Goal: Task Accomplishment & Management: Use online tool/utility

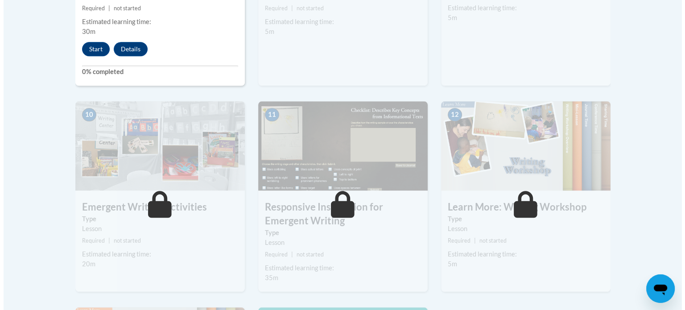
scroll to position [758, 0]
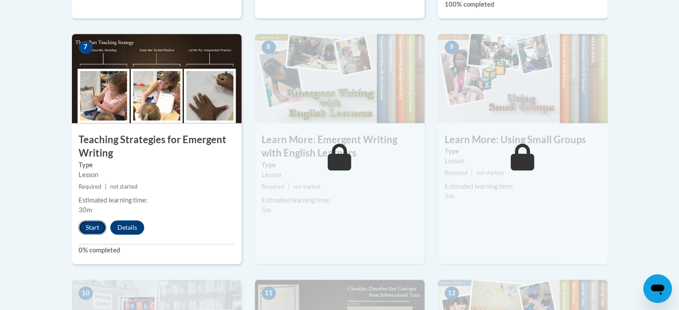
click at [84, 220] on button "Start" at bounding box center [93, 227] width 28 height 14
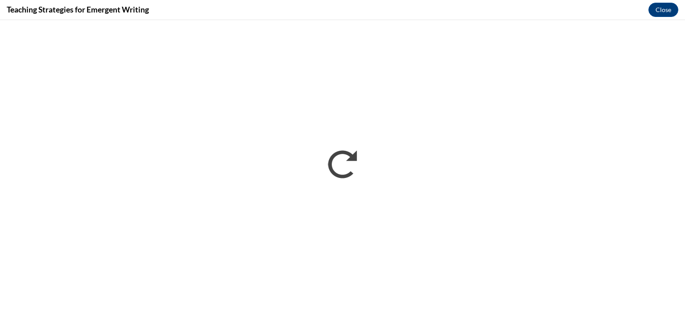
scroll to position [0, 0]
